Goal: Obtain resource: Download file/media

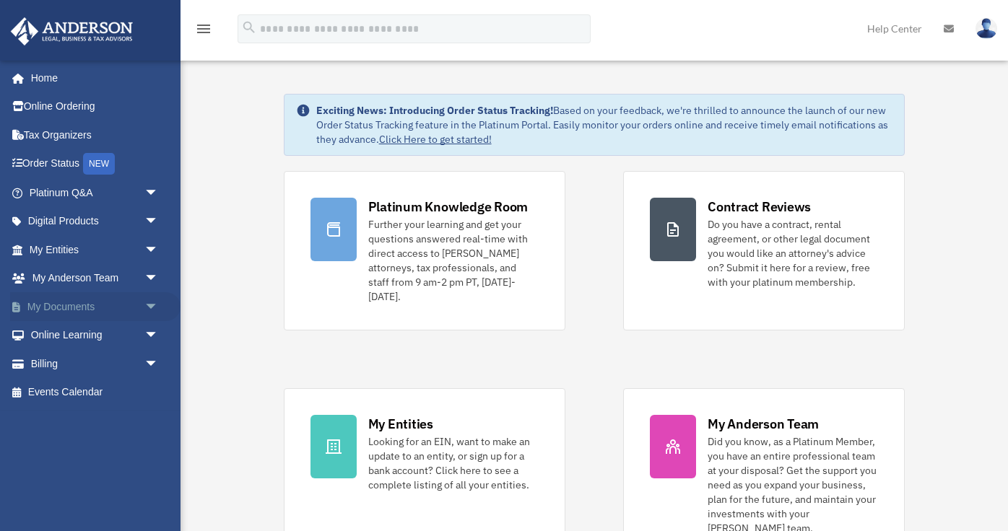
click at [150, 305] on span "arrow_drop_down" at bounding box center [158, 307] width 29 height 30
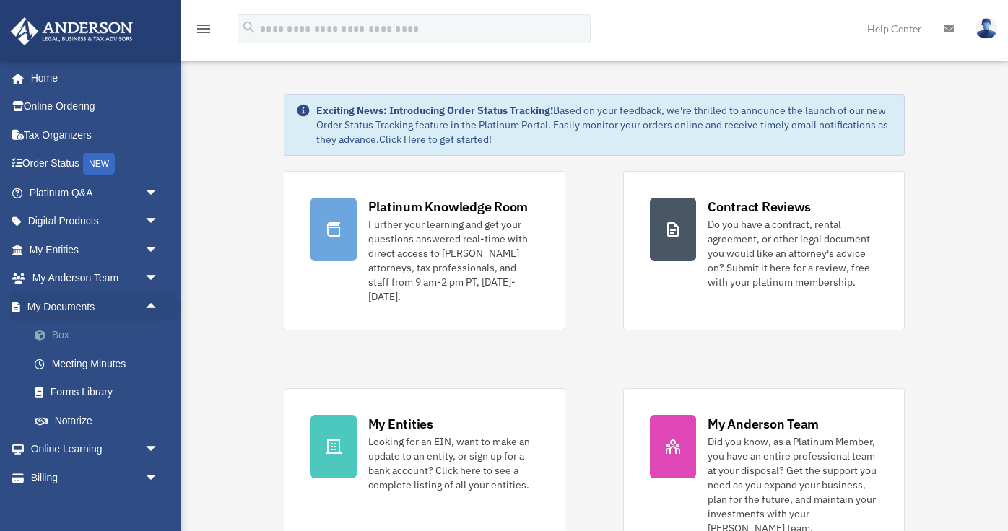
click at [97, 328] on link "Box" at bounding box center [100, 335] width 160 height 29
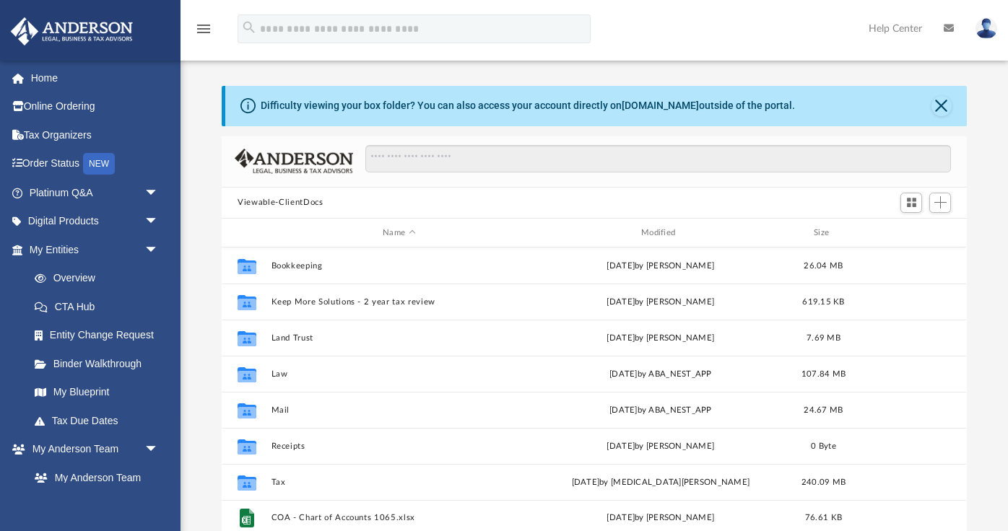
scroll to position [328, 744]
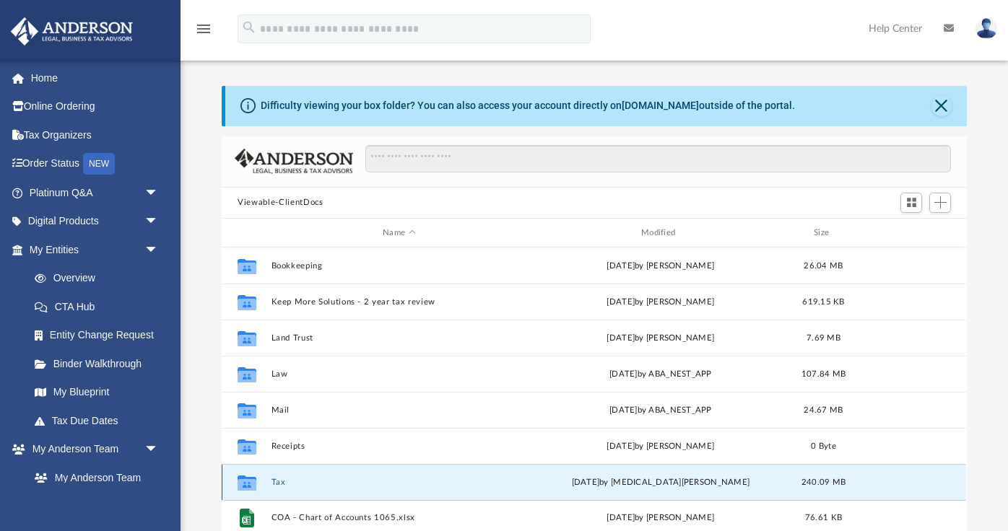
click at [282, 485] on button "Tax" at bounding box center [399, 482] width 256 height 9
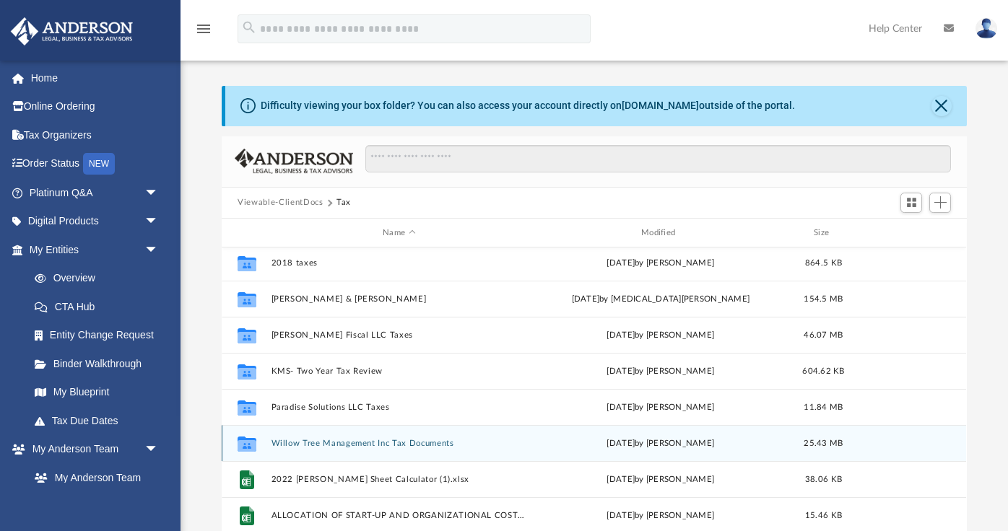
scroll to position [0, 0]
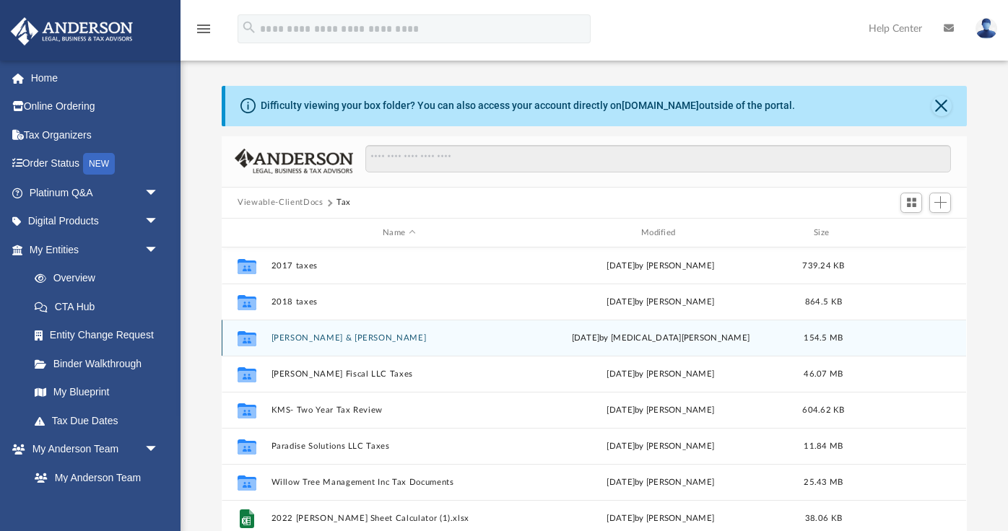
click at [351, 341] on button "Campbell, Nyoka & Reginald" at bounding box center [399, 337] width 256 height 9
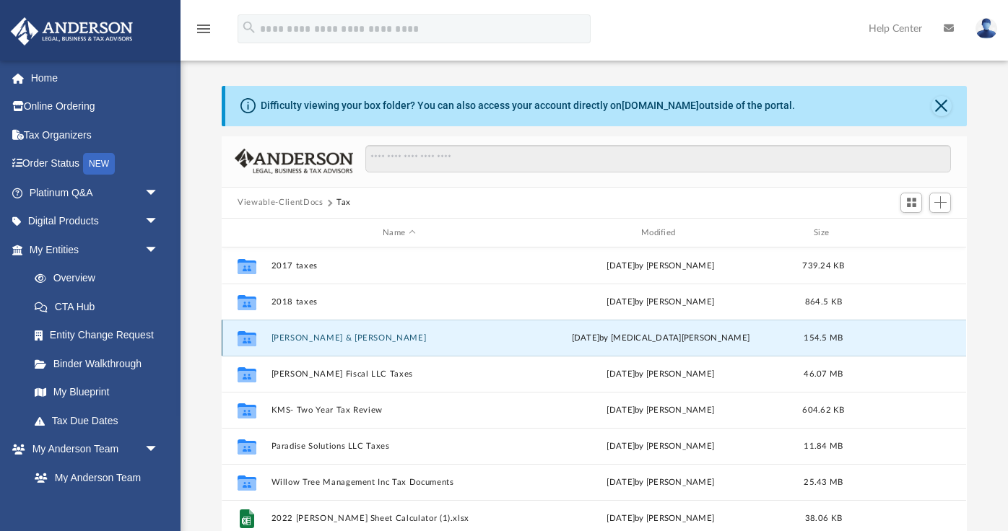
click at [351, 341] on button "Campbell, Nyoka & Reginald" at bounding box center [399, 337] width 256 height 9
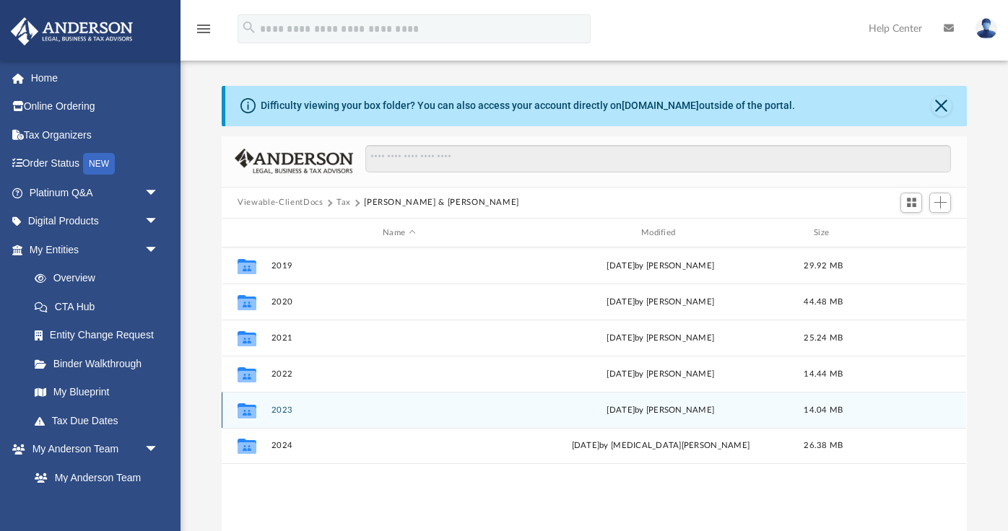
click at [287, 414] on div "Collaborated Folder 2023 Thu Oct 3 2024 by Tameka Fulton 14.04 MB" at bounding box center [594, 410] width 744 height 36
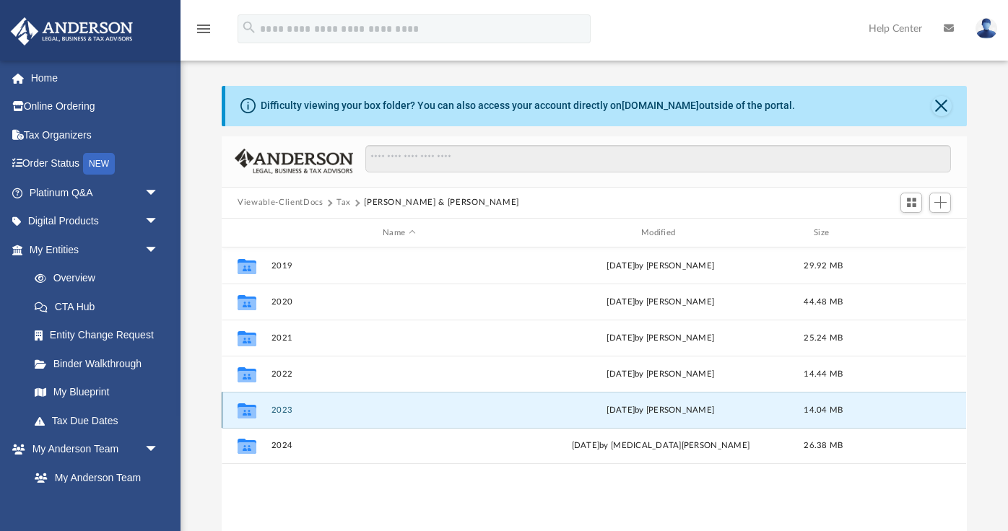
click at [288, 409] on button "2023" at bounding box center [399, 410] width 256 height 9
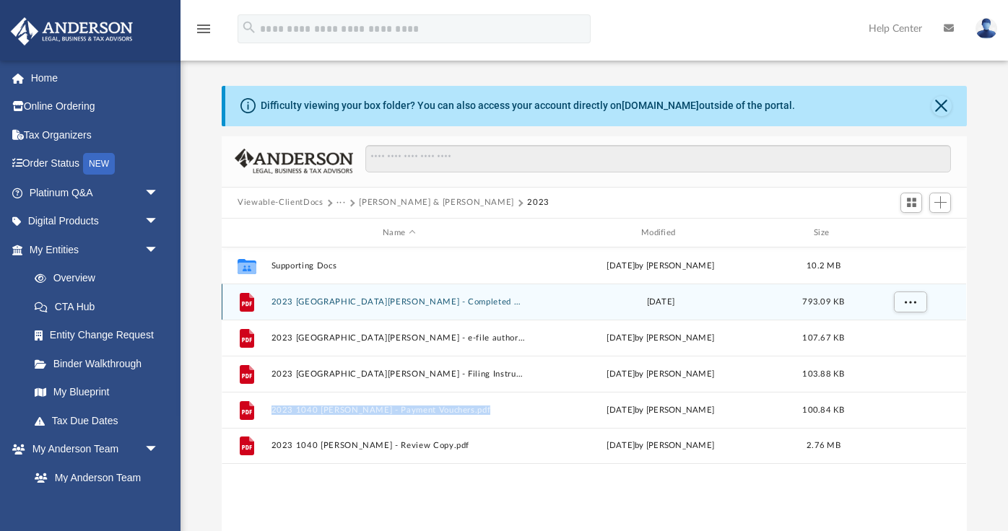
click at [340, 300] on button "2023 1040 Campbell, Nyoka - Completed Copy.pdf" at bounding box center [399, 301] width 256 height 9
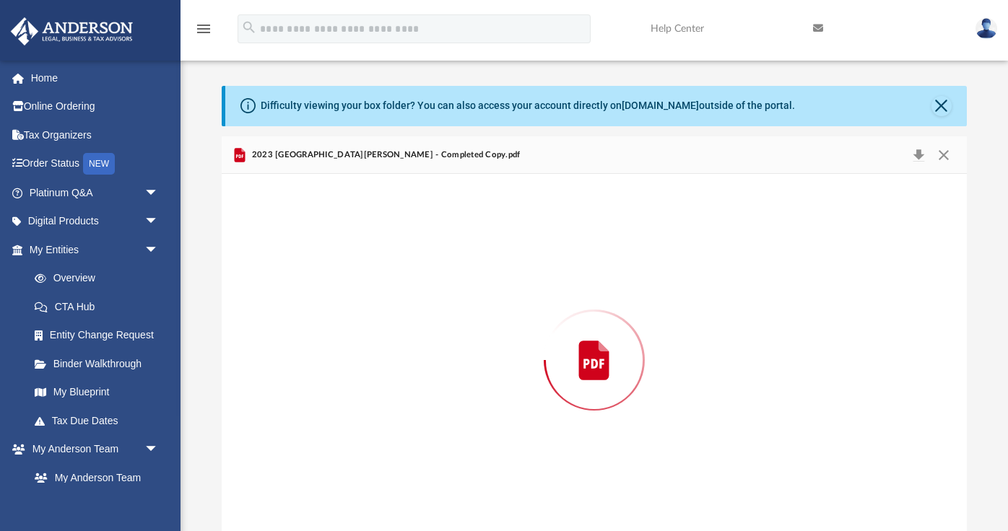
scroll to position [15, 0]
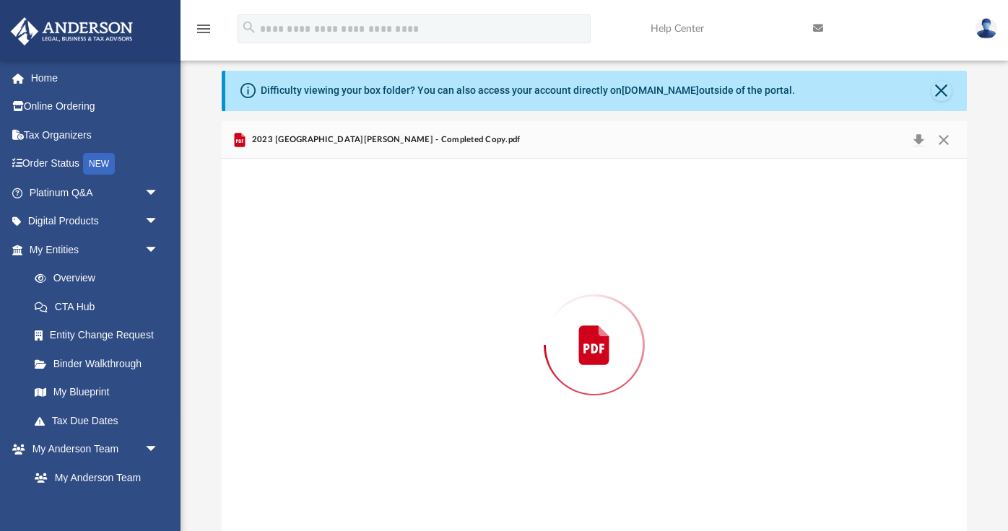
click at [340, 300] on div "Preview" at bounding box center [594, 345] width 744 height 372
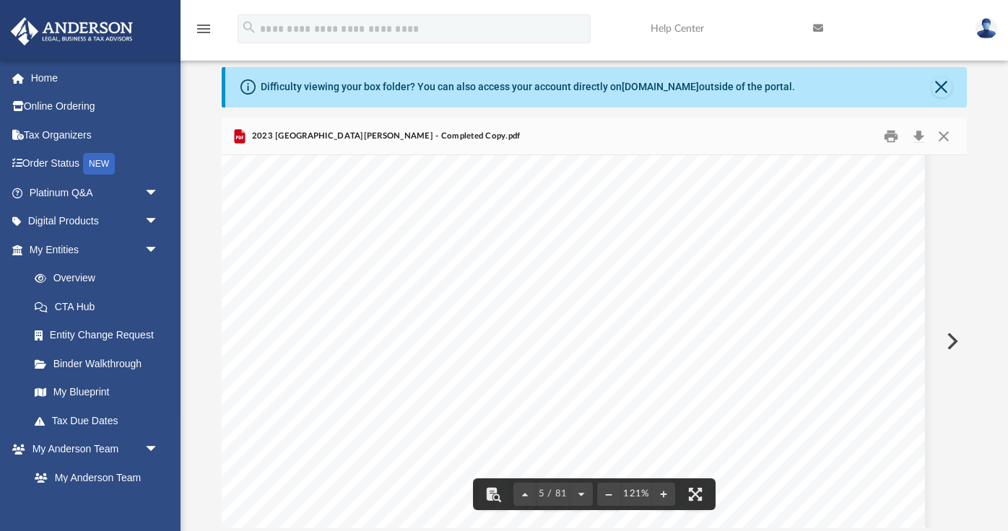
scroll to position [4029, 27]
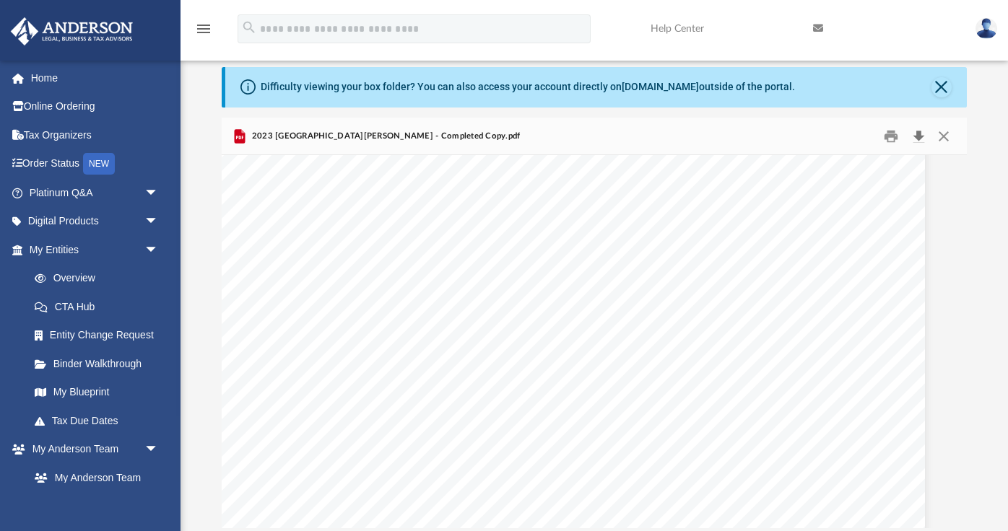
click at [916, 135] on button "Download" at bounding box center [918, 136] width 26 height 22
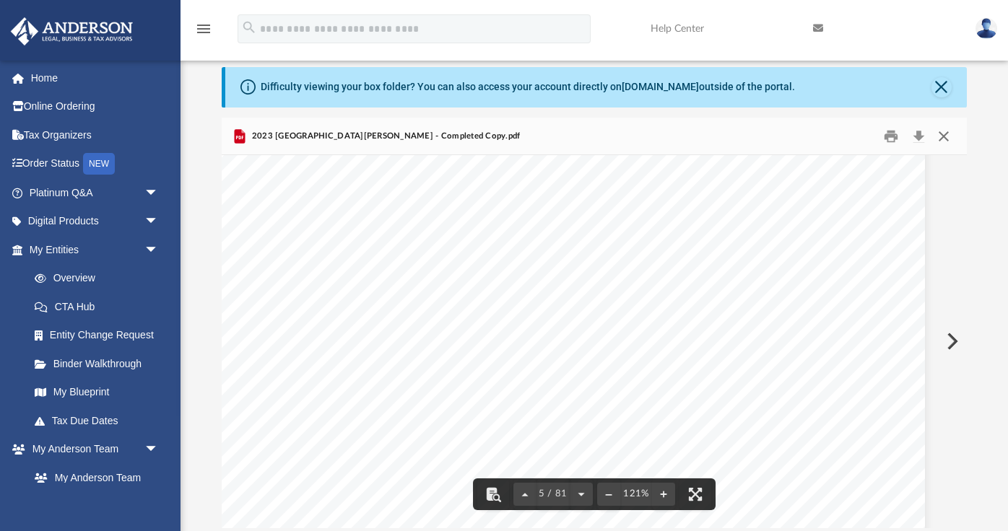
click at [941, 136] on button "Close" at bounding box center [943, 136] width 26 height 22
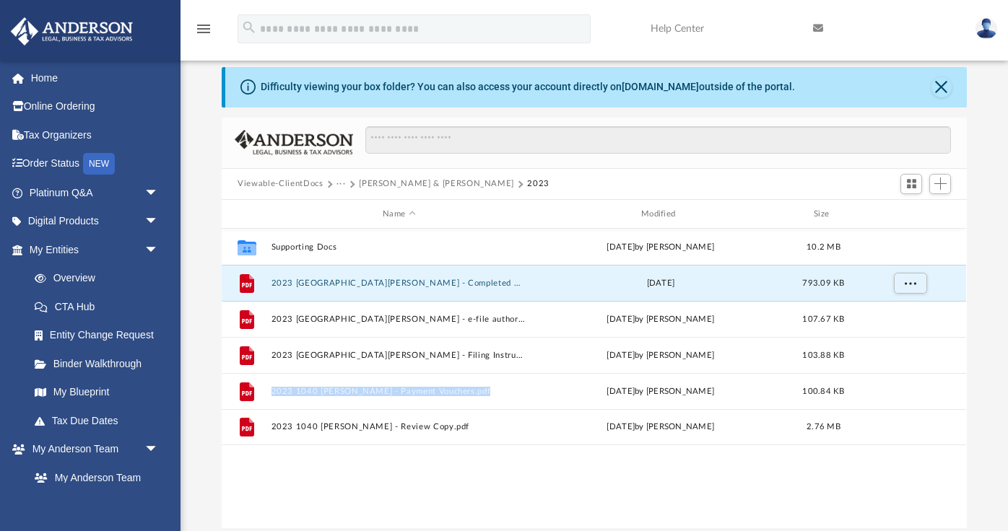
click at [266, 188] on button "Viewable-ClientDocs" at bounding box center [279, 184] width 85 height 13
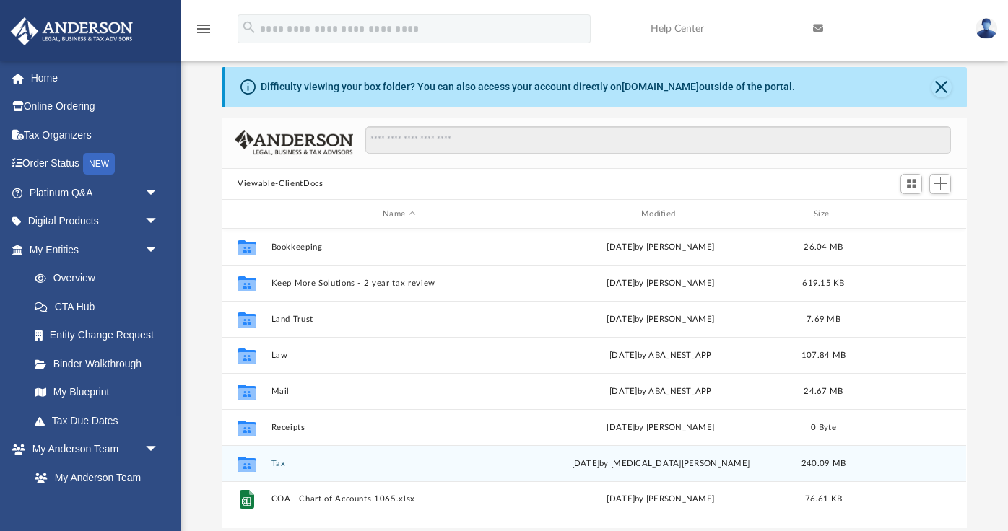
click at [271, 466] on div "Collaborated Folder Tax Thu Sep 25 2025 by Nikita Patel 240.09 MB" at bounding box center [594, 463] width 744 height 36
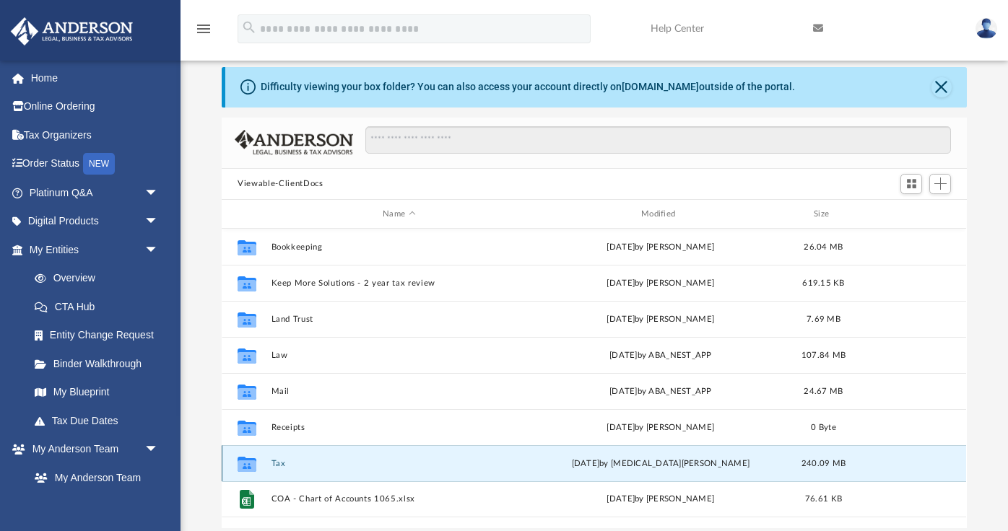
click at [276, 464] on button "Tax" at bounding box center [399, 463] width 256 height 9
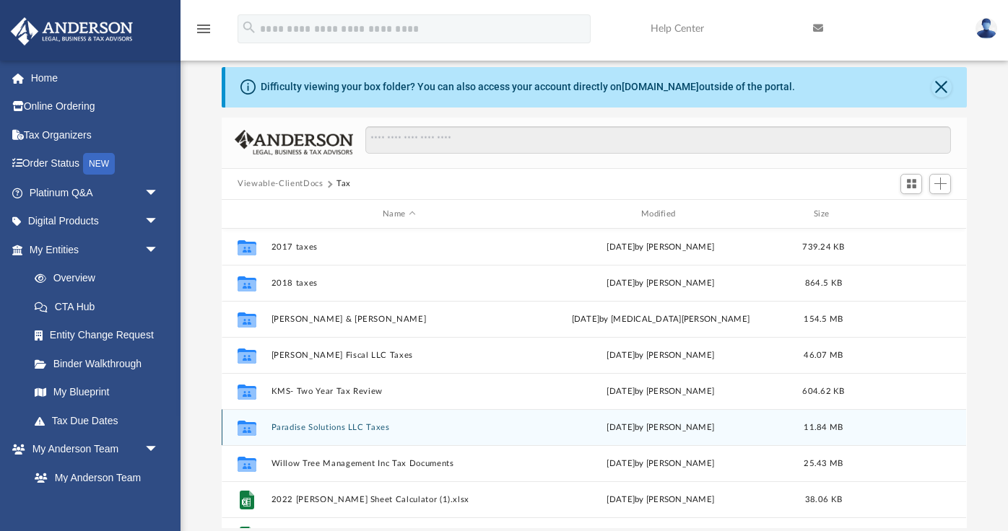
click at [294, 430] on button "Paradise Solutions LLC Taxes" at bounding box center [399, 427] width 256 height 9
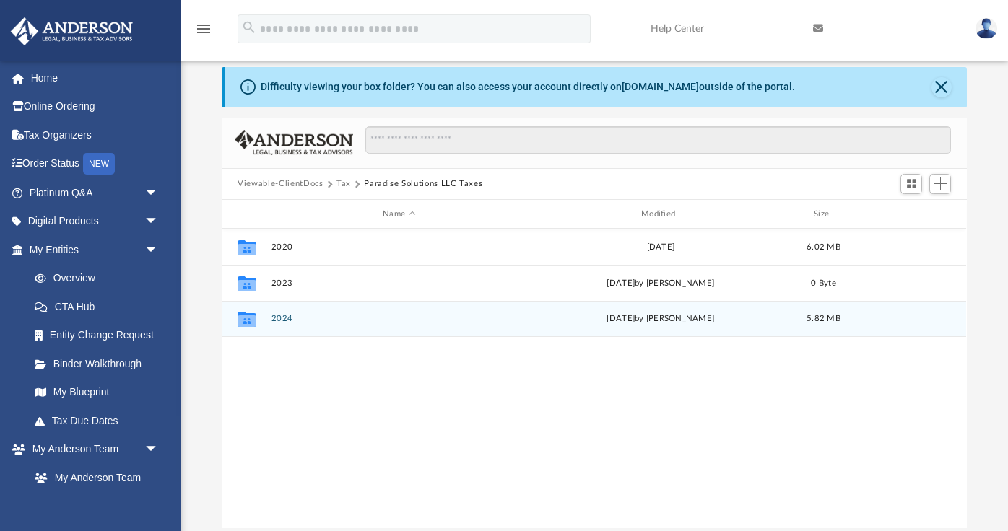
click at [287, 312] on div "Collaborated Folder 2024 Thu Aug 28 2025 by Jasmine Splunge 5.82 MB" at bounding box center [594, 319] width 744 height 36
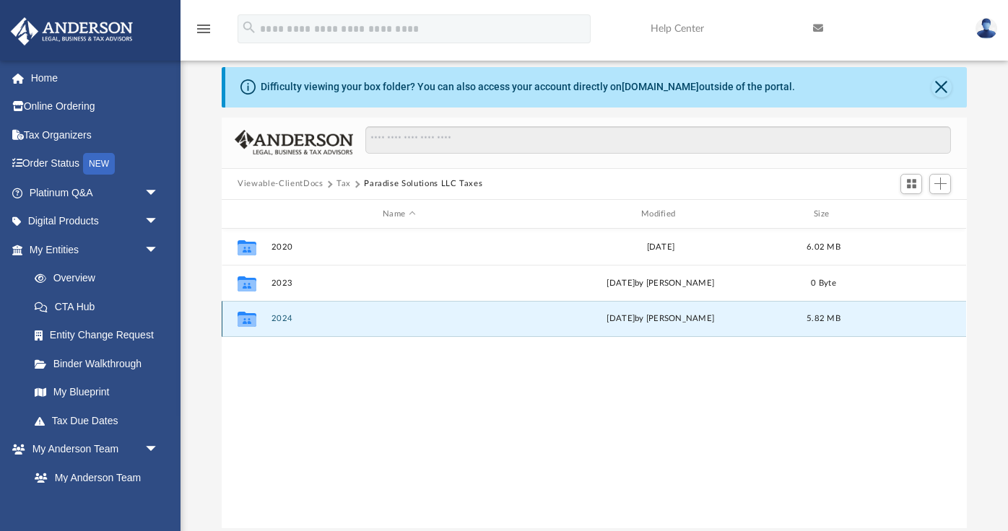
click at [287, 319] on button "2024" at bounding box center [399, 319] width 256 height 9
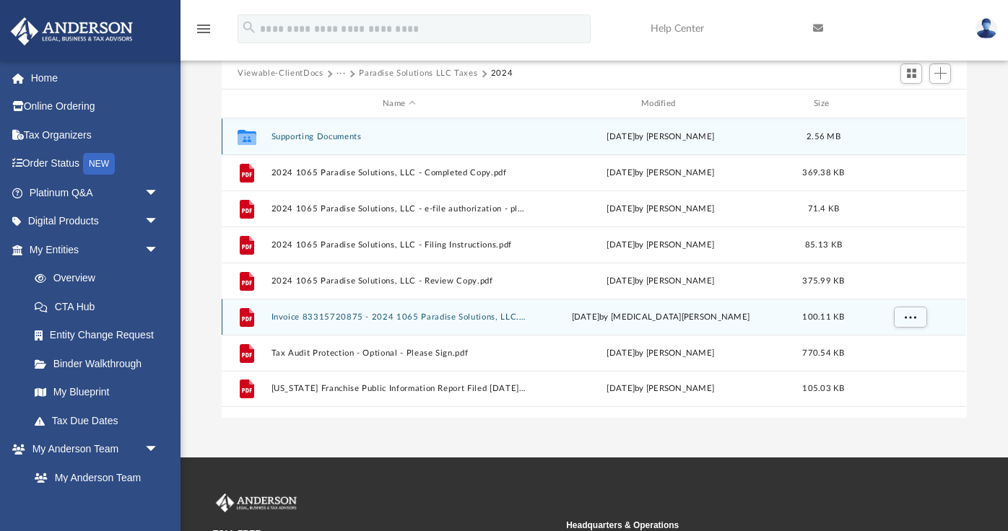
scroll to position [0, 0]
